Goal: Navigation & Orientation: Find specific page/section

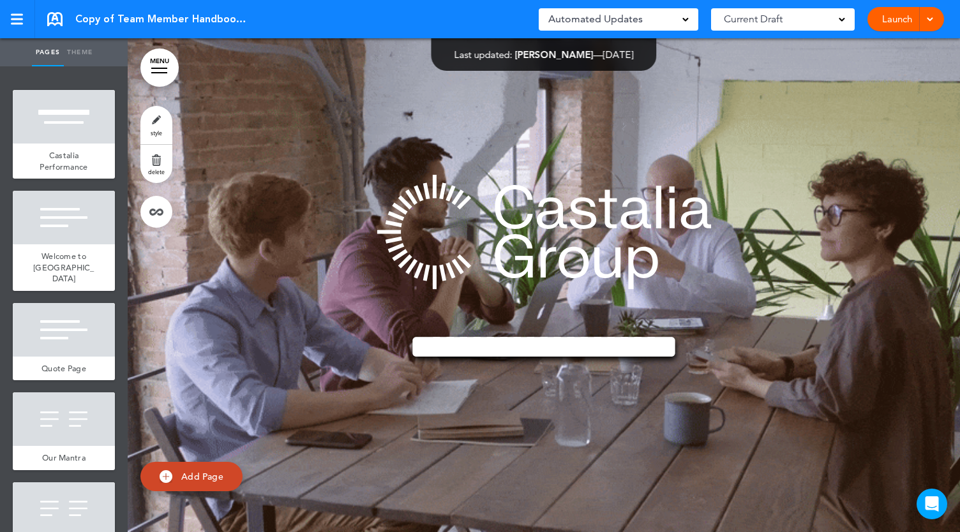
scroll to position [30650, 0]
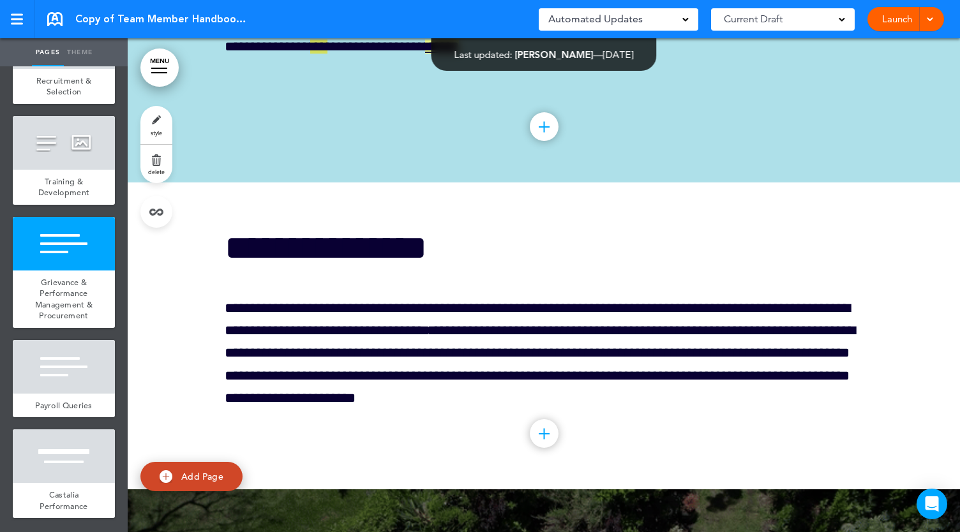
drag, startPoint x: 56, startPoint y: 19, endPoint x: 119, endPoint y: 56, distance: 72.4
click at [56, 19] on link at bounding box center [54, 19] width 15 height 14
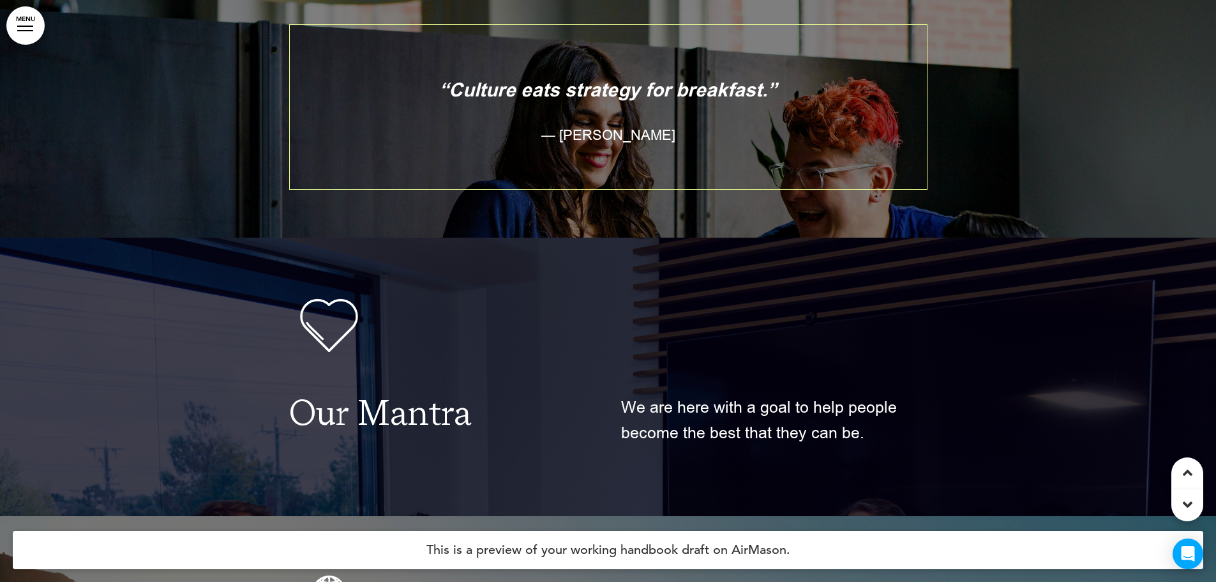
scroll to position [1149, 0]
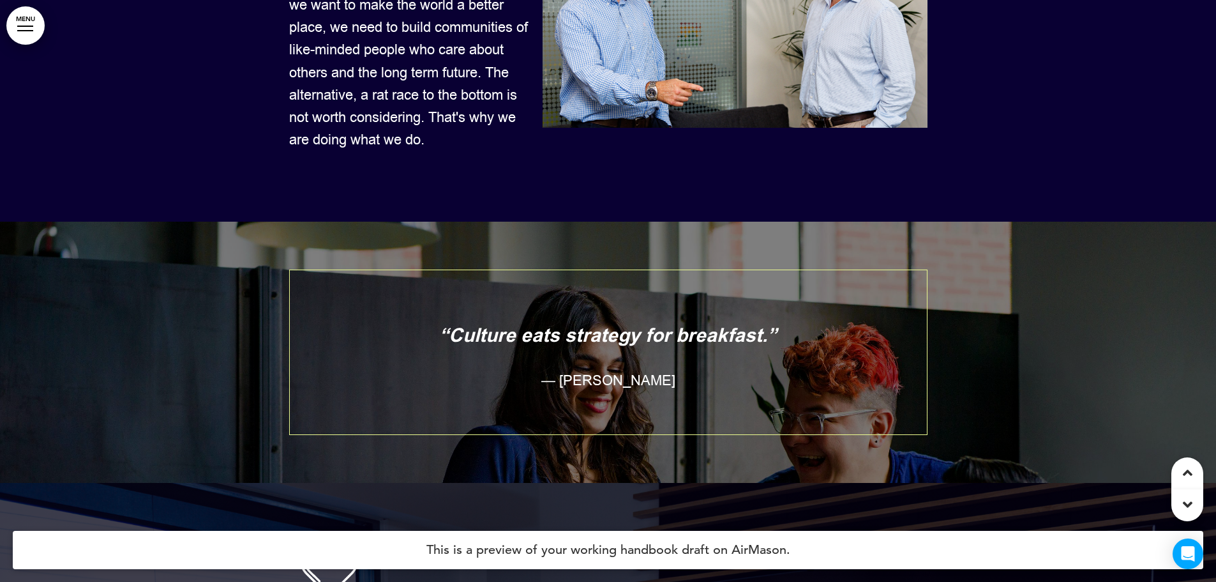
click at [165, 313] on div at bounding box center [608, 352] width 1216 height 260
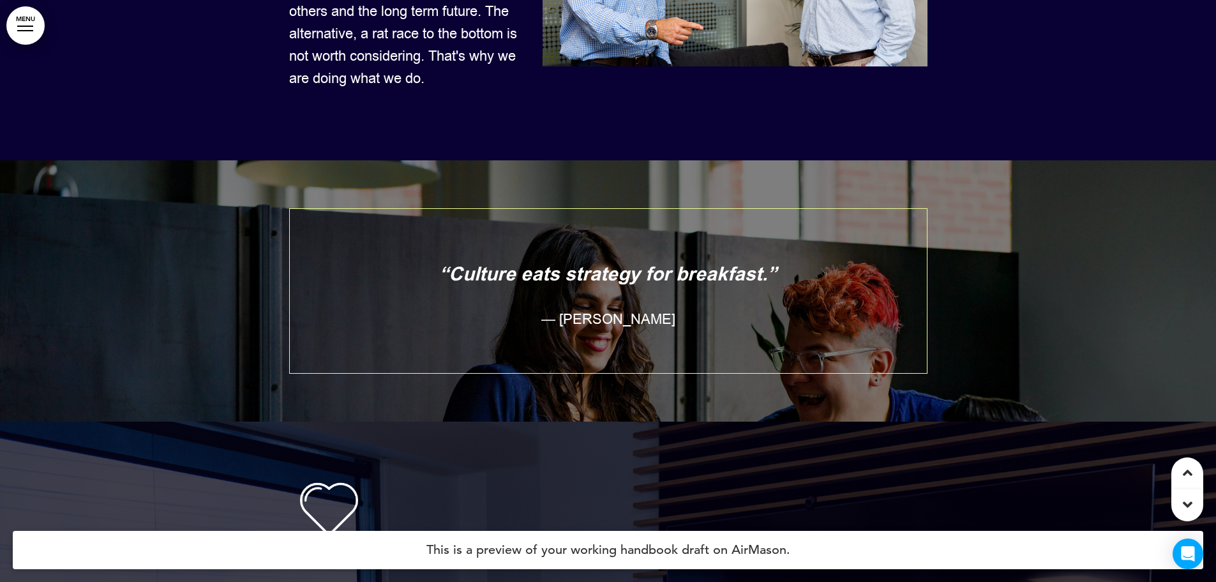
scroll to position [958, 0]
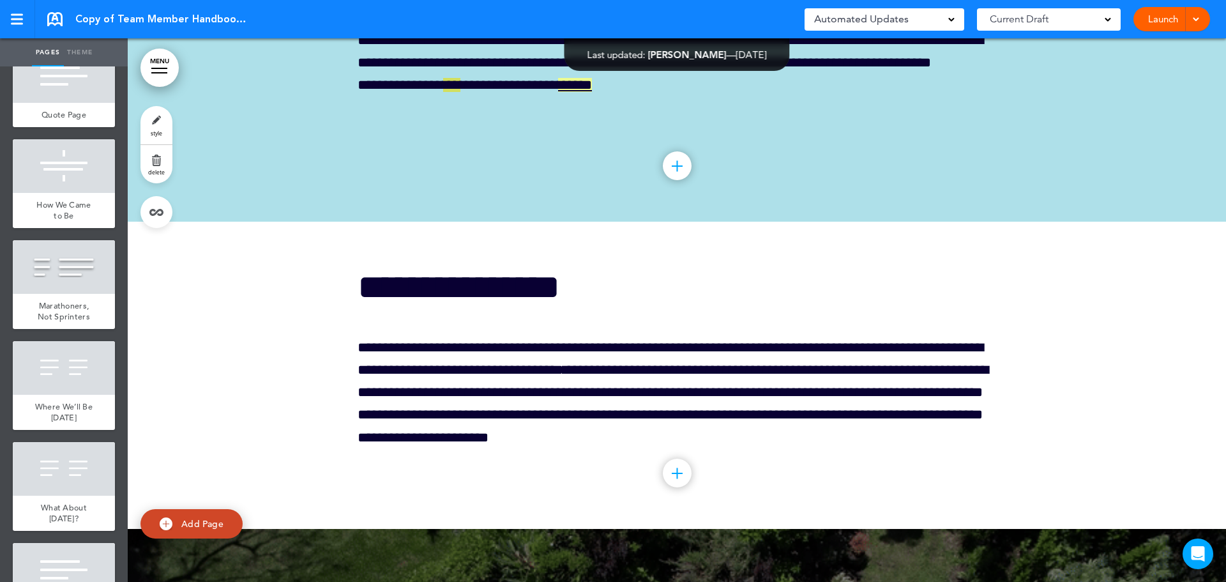
scroll to position [30832, 0]
